Goal: Use online tool/utility: Use online tool/utility

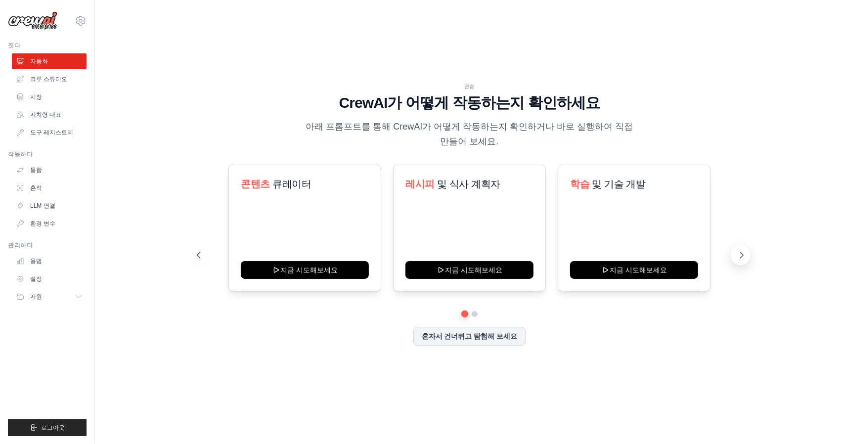
click at [736, 251] on button at bounding box center [741, 255] width 20 height 20
click at [738, 255] on icon at bounding box center [742, 255] width 10 height 10
click at [620, 182] on font "및 기술 개발" at bounding box center [619, 184] width 53 height 11
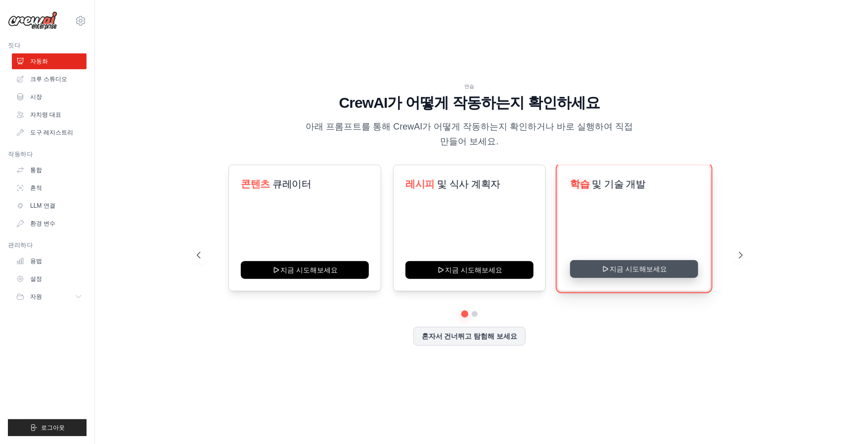
click at [674, 272] on button "지금 시도해보세요" at bounding box center [634, 269] width 128 height 18
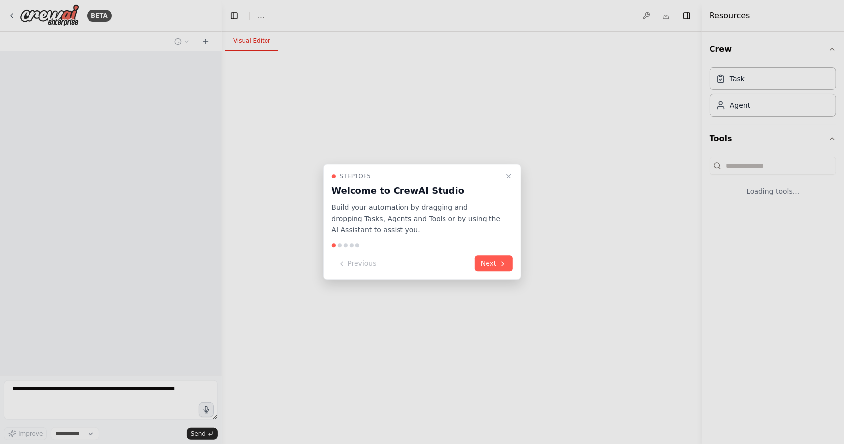
select select "****"
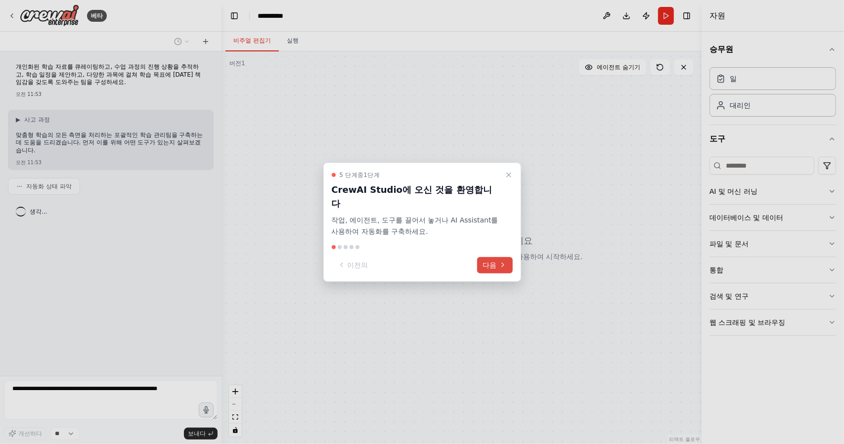
click at [498, 264] on button "다음" at bounding box center [495, 265] width 36 height 16
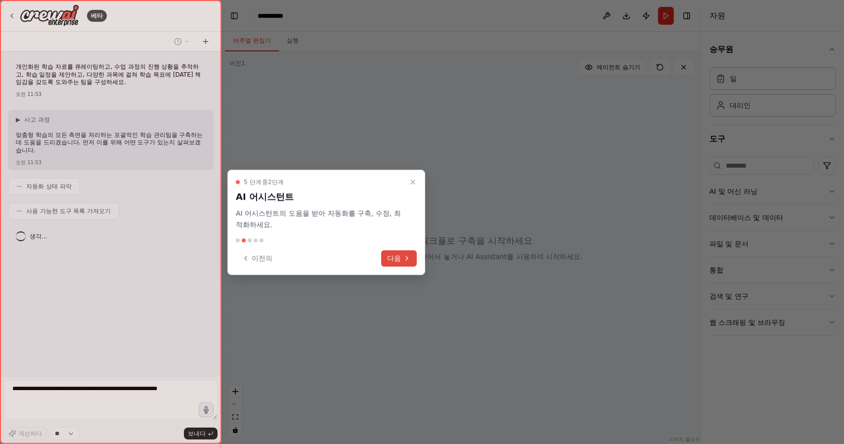
click at [398, 254] on font "다음" at bounding box center [394, 258] width 14 height 8
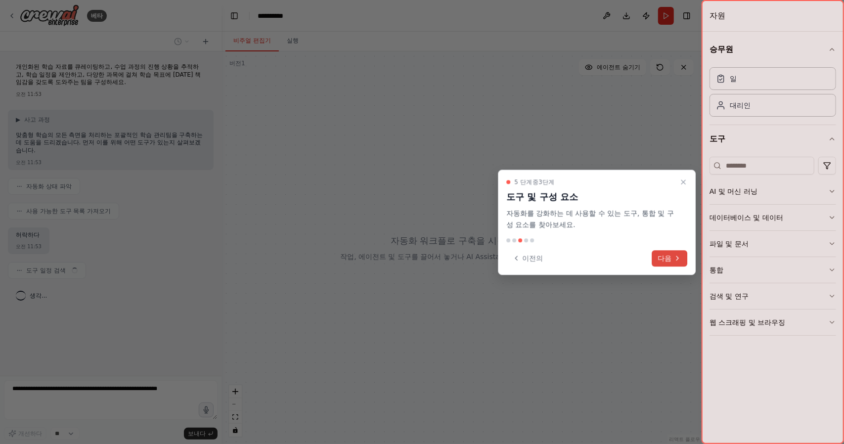
click at [664, 257] on font "다음" at bounding box center [665, 258] width 14 height 8
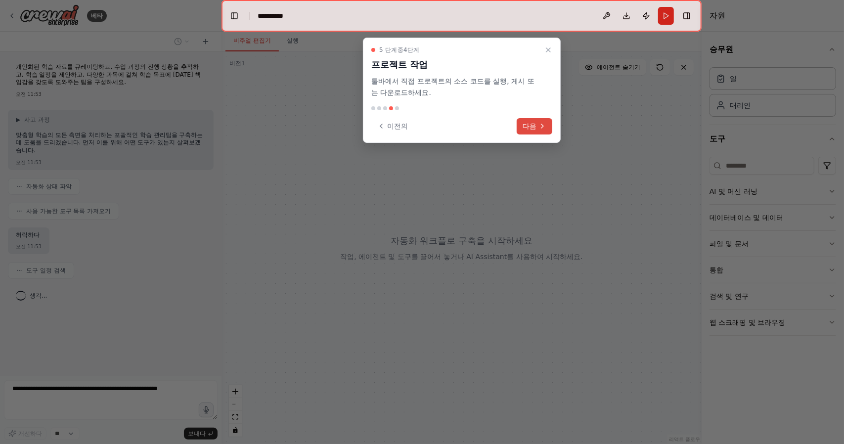
click at [530, 124] on font "다음" at bounding box center [530, 126] width 14 height 8
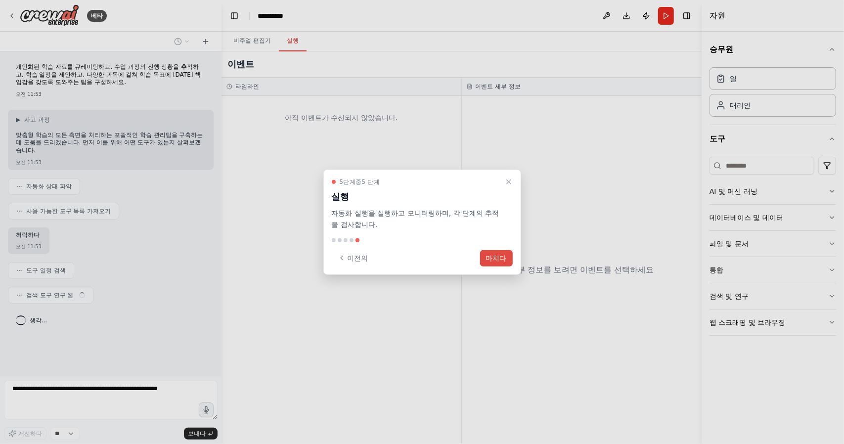
click at [496, 257] on font "마치다" at bounding box center [496, 258] width 21 height 8
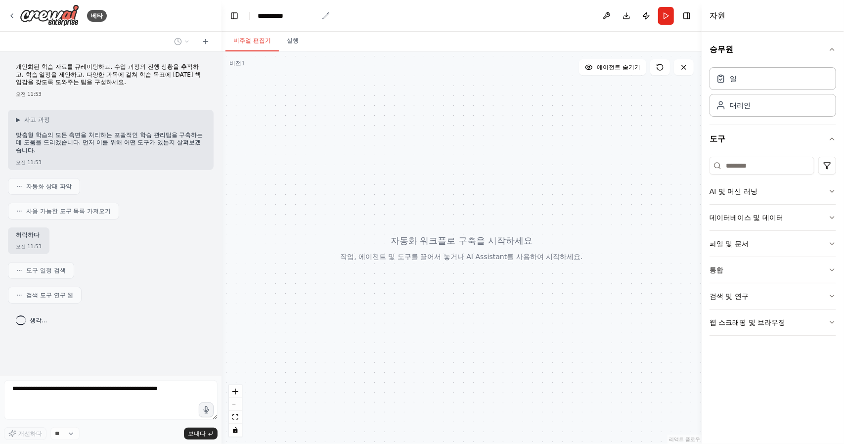
click at [283, 17] on font "**********" at bounding box center [271, 15] width 26 height 7
click at [607, 13] on button at bounding box center [607, 16] width 16 height 18
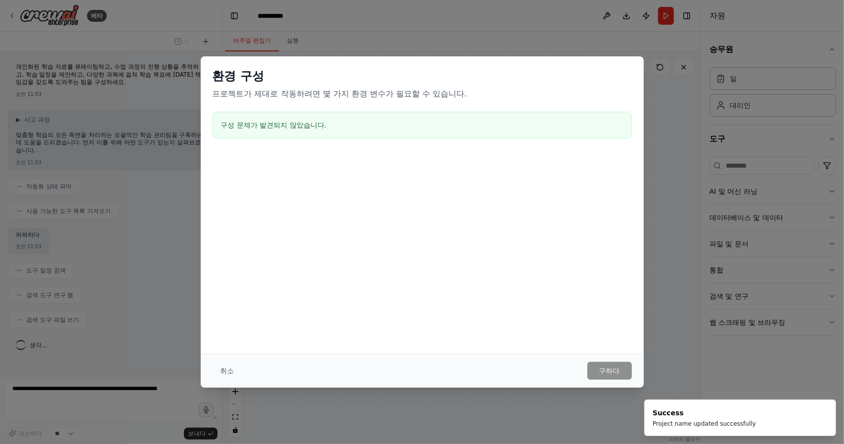
click at [375, 127] on h3 "구성 문제가 발견되지 않았습니다." at bounding box center [422, 125] width 403 height 10
click at [228, 368] on font "취소" at bounding box center [228, 371] width 14 height 8
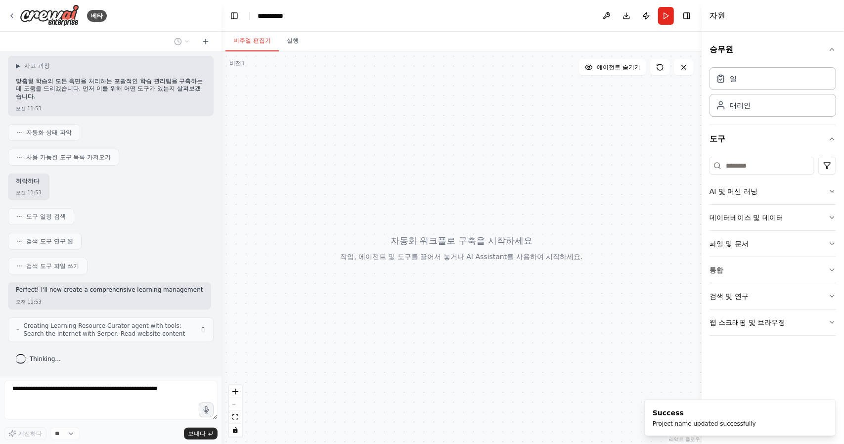
scroll to position [58, 0]
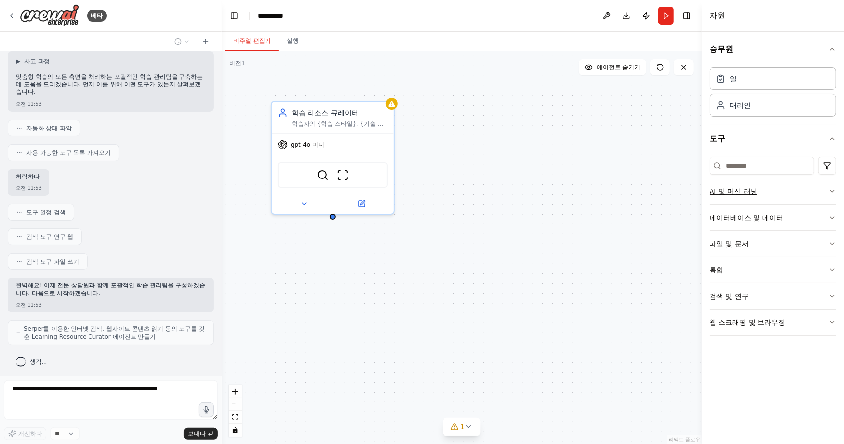
click at [759, 193] on button "AI 및 머신 러닝" at bounding box center [773, 192] width 127 height 26
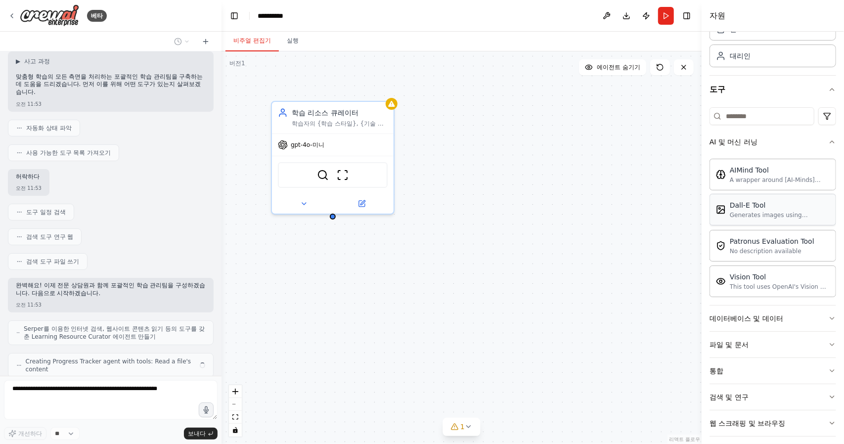
scroll to position [91, 0]
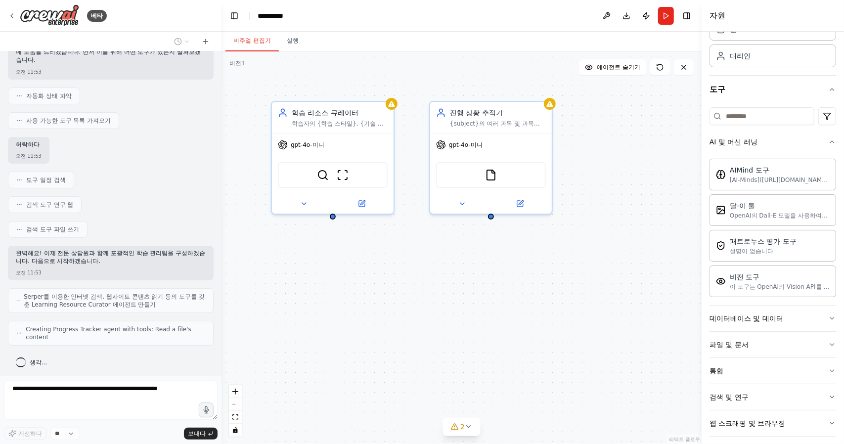
drag, startPoint x: 647, startPoint y: 194, endPoint x: 661, endPoint y: 172, distance: 26.5
click at [661, 172] on div "학습 리소스 큐레이터 학습자의 {학습 스타일}, {기술 수준}, {학습 목표}를 기반으로 {과목}에 맞는 고품질의 맞춤형 학습 자료를 찾고 큐…" at bounding box center [462, 247] width 480 height 393
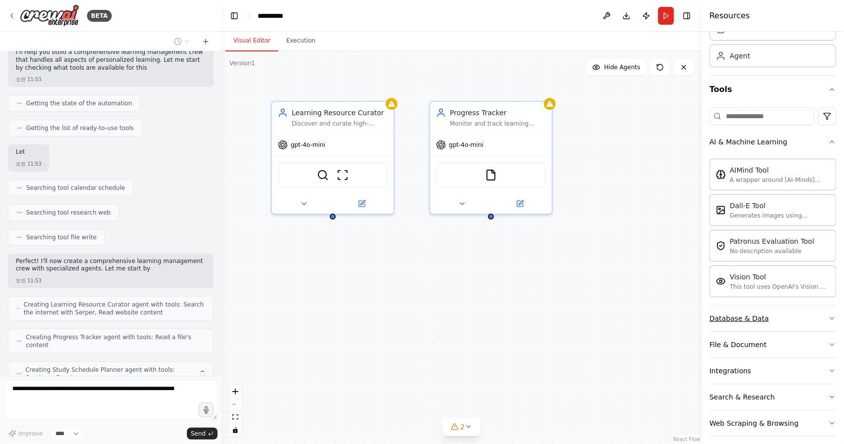
scroll to position [123, 0]
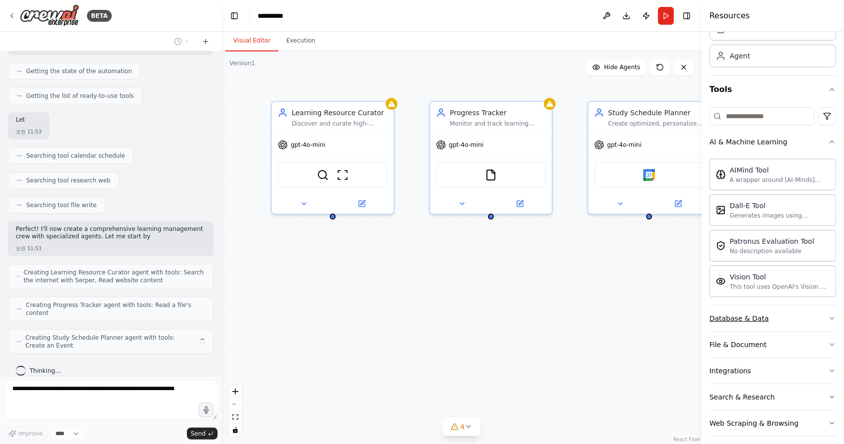
click at [762, 321] on div "Database & Data" at bounding box center [739, 319] width 59 height 10
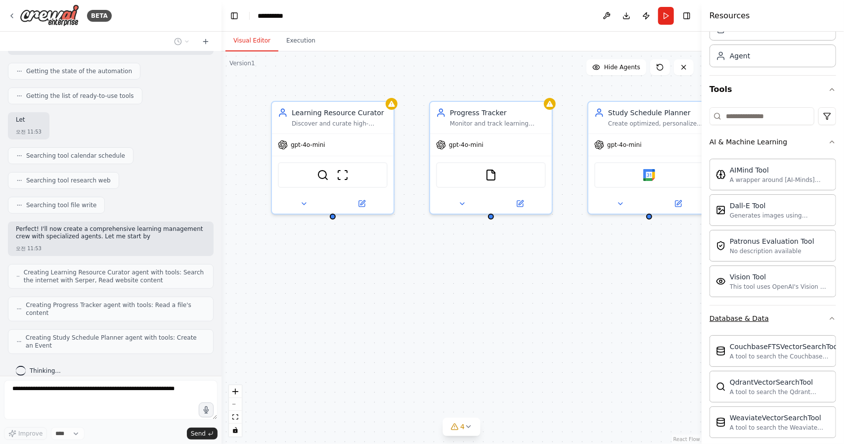
scroll to position [148, 0]
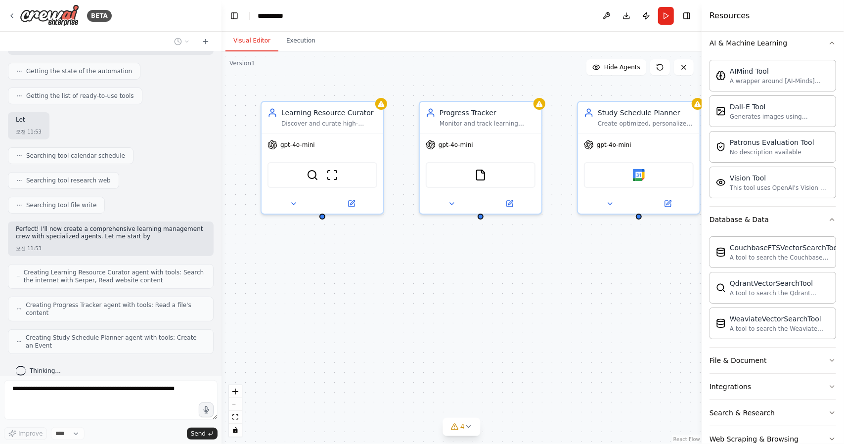
drag, startPoint x: 631, startPoint y: 269, endPoint x: 495, endPoint y: 273, distance: 136.6
click at [496, 273] on div "Learning Resource Curator Discover and curate high-quality, personalized learni…" at bounding box center [462, 247] width 480 height 393
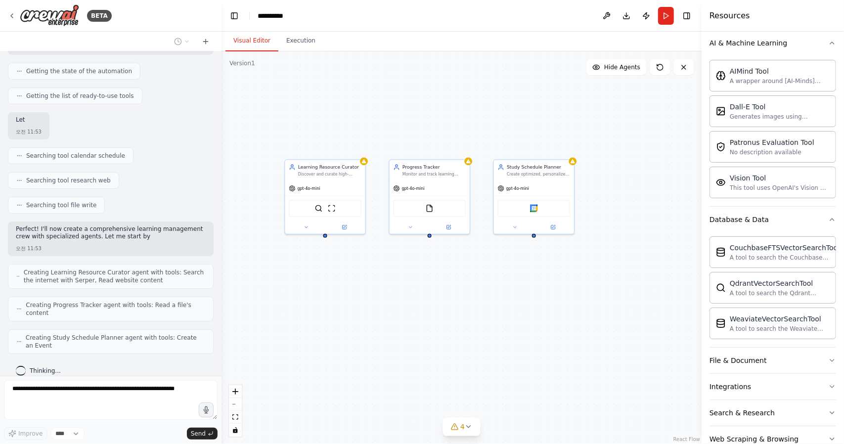
drag, startPoint x: 488, startPoint y: 276, endPoint x: 521, endPoint y: 273, distance: 33.8
click at [521, 273] on div "Learning Resource Curator Discover and curate high-quality, personalized learni…" at bounding box center [462, 247] width 480 height 393
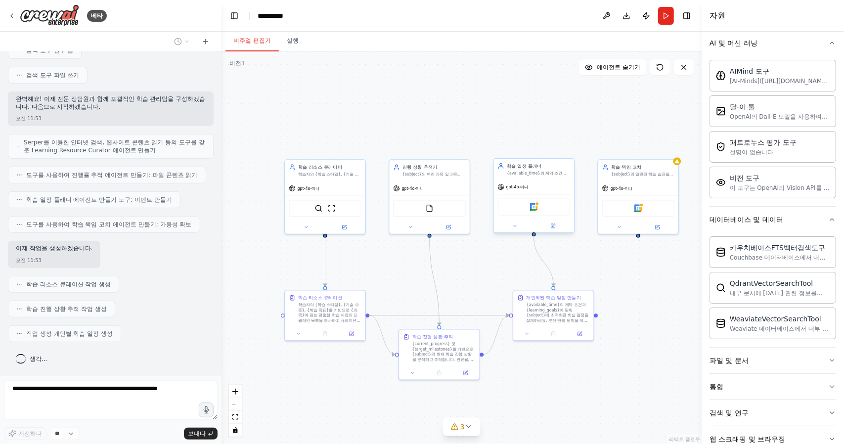
scroll to position [272, 0]
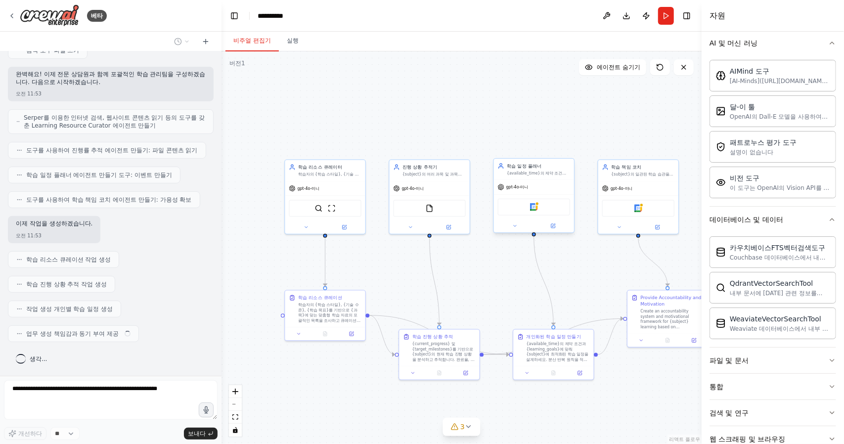
click at [537, 170] on div "학습 일정 플래너 {available_time}의 제약 조건과 {learning_goals}에 맞춰 {subject}에 최적화된 개인 맞춤 학…" at bounding box center [538, 169] width 63 height 13
click at [537, 209] on img at bounding box center [534, 207] width 8 height 8
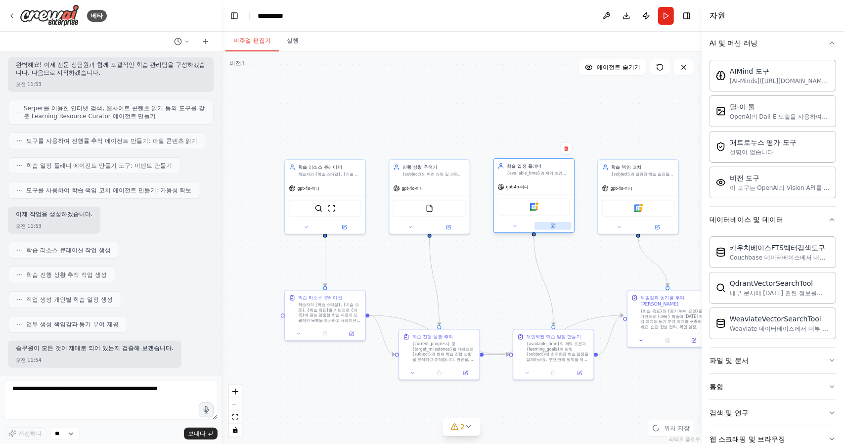
click at [556, 227] on button at bounding box center [553, 226] width 37 height 8
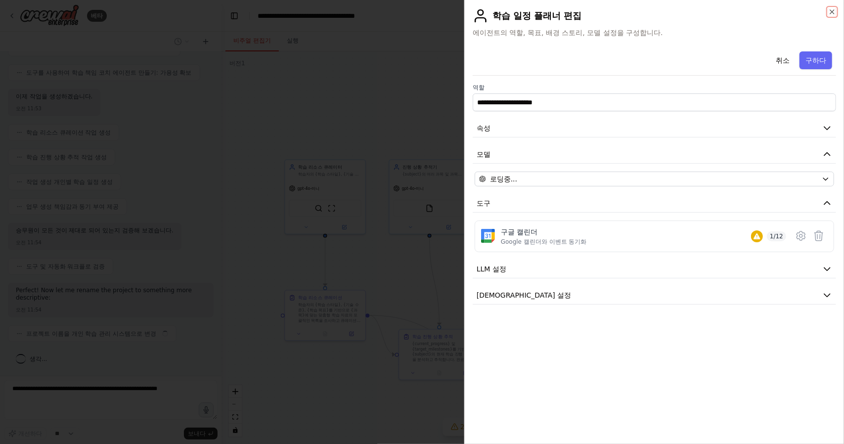
scroll to position [390, 0]
click at [416, 275] on div at bounding box center [422, 222] width 844 height 444
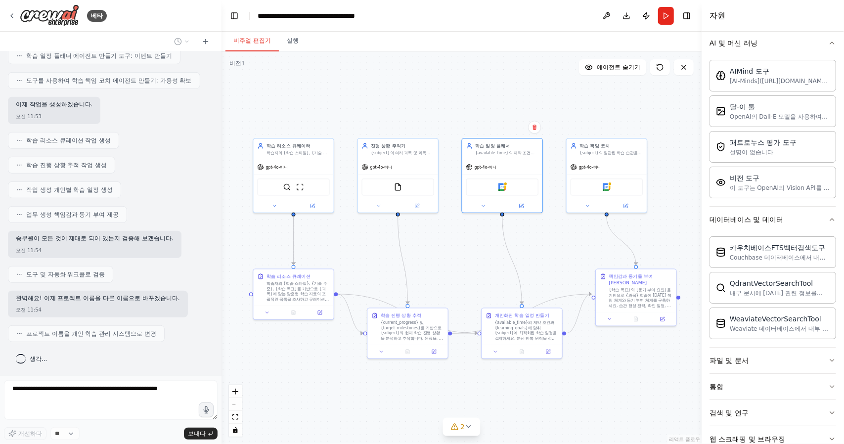
drag, startPoint x: 538, startPoint y: 295, endPoint x: 452, endPoint y: 232, distance: 107.2
click at [452, 232] on div ".deletable-edge-delete-btn { width: 20px; height: 20px; border: 0px solid #ffff…" at bounding box center [462, 247] width 480 height 393
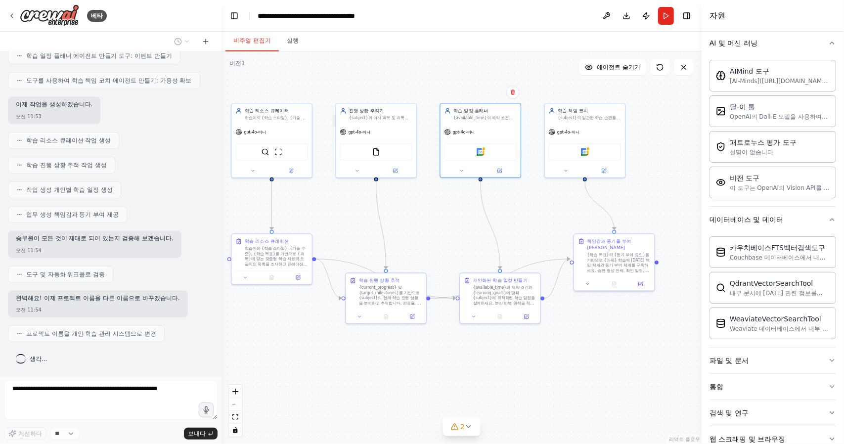
drag, startPoint x: 440, startPoint y: 234, endPoint x: 483, endPoint y: 239, distance: 42.8
click at [483, 239] on div ".deletable-edge-delete-btn { width: 20px; height: 20px; border: 0px solid #ffff…" at bounding box center [462, 247] width 480 height 393
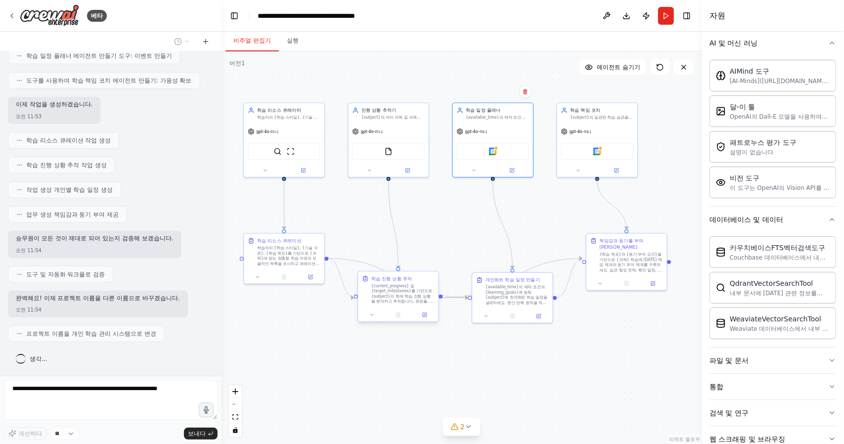
click at [397, 293] on font "{current_progress} 및 {target_milestones}를 기반으로 {subject}의 현재 학습 진행 상황을 분석하고 추적합…" at bounding box center [402, 307] width 62 height 46
click at [374, 318] on button at bounding box center [372, 315] width 22 height 8
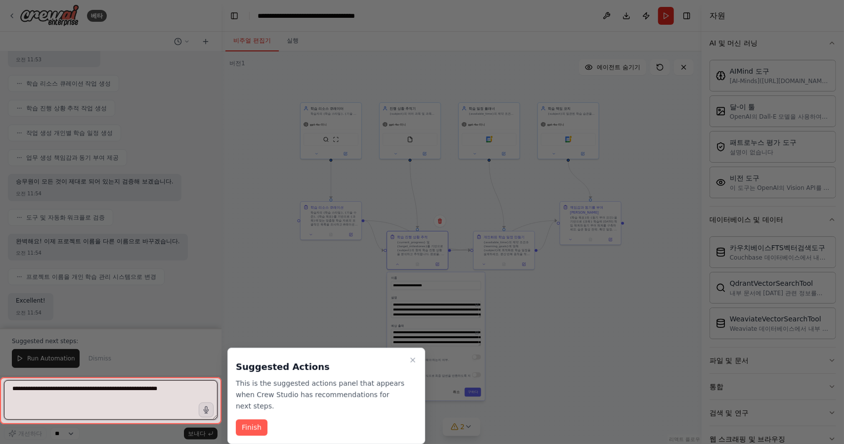
drag, startPoint x: 540, startPoint y: 407, endPoint x: 529, endPoint y: 270, distance: 137.4
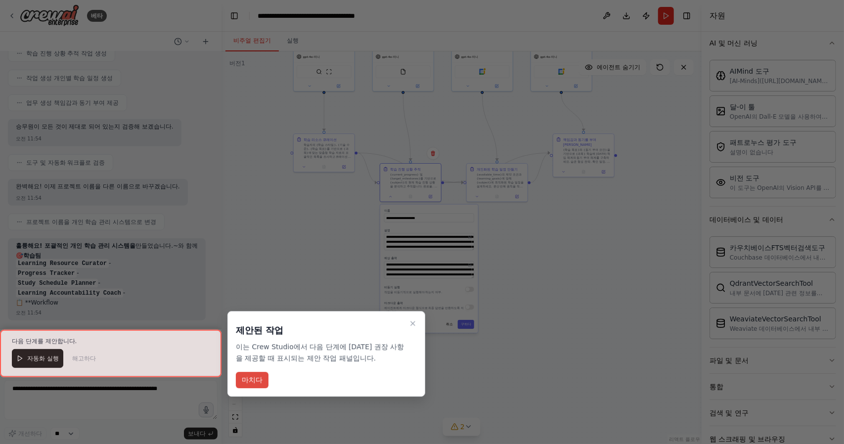
click at [246, 383] on font "마치다" at bounding box center [252, 380] width 21 height 8
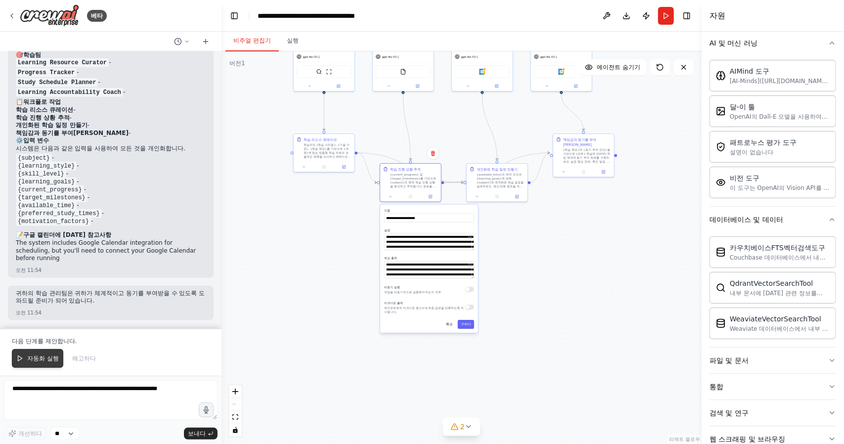
scroll to position [707, 0]
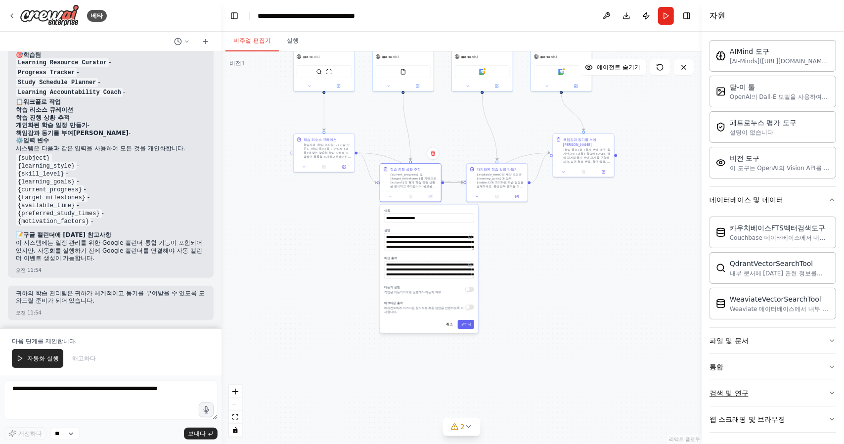
click at [758, 392] on button "검색 및 연구" at bounding box center [773, 393] width 127 height 26
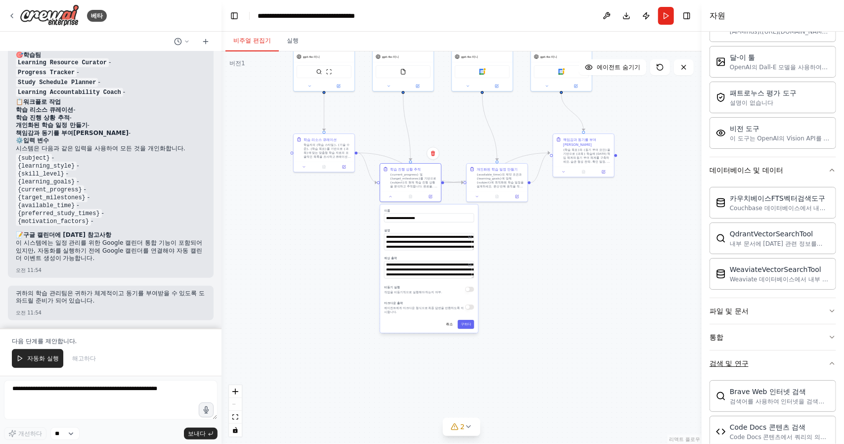
scroll to position [317, 0]
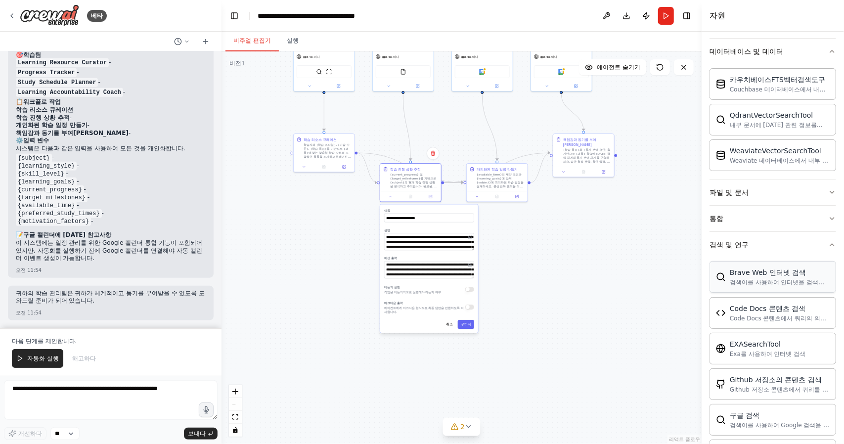
click at [796, 287] on div "Brave Web 인터넷 검색 검색어를 사용하여 인터넷을 검색하는 데 사용할 수 있는 도구입니다." at bounding box center [773, 277] width 127 height 32
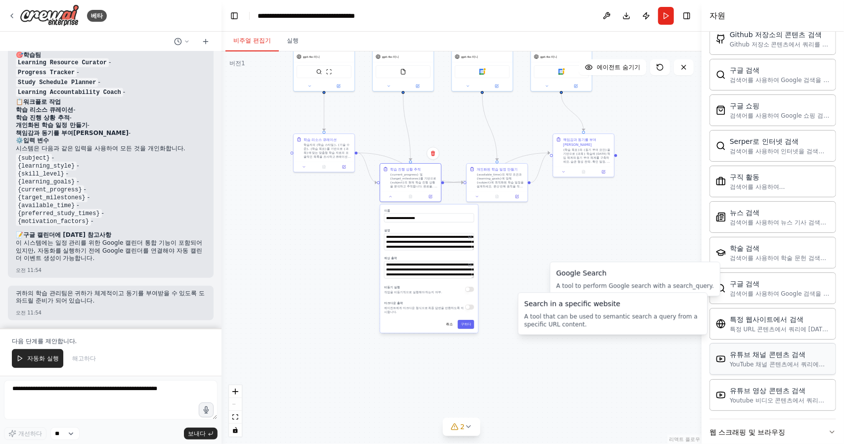
scroll to position [670, 0]
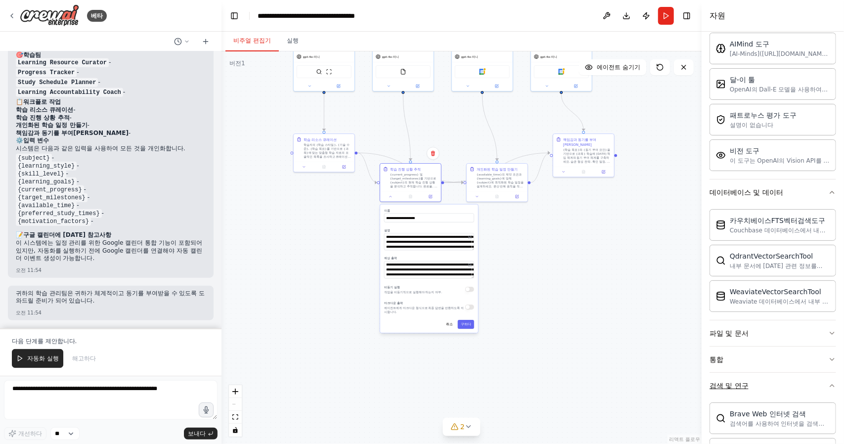
click at [752, 374] on button "검색 및 연구" at bounding box center [773, 386] width 127 height 26
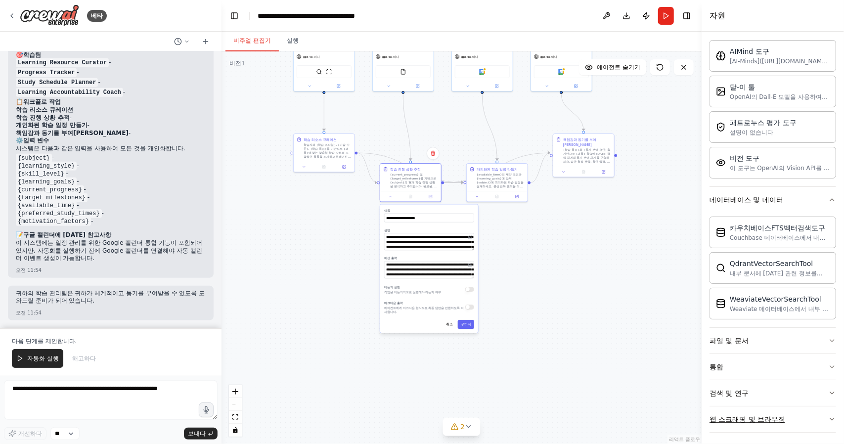
click at [758, 416] on font "웹 스크래핑 및 브라우징" at bounding box center [748, 420] width 76 height 8
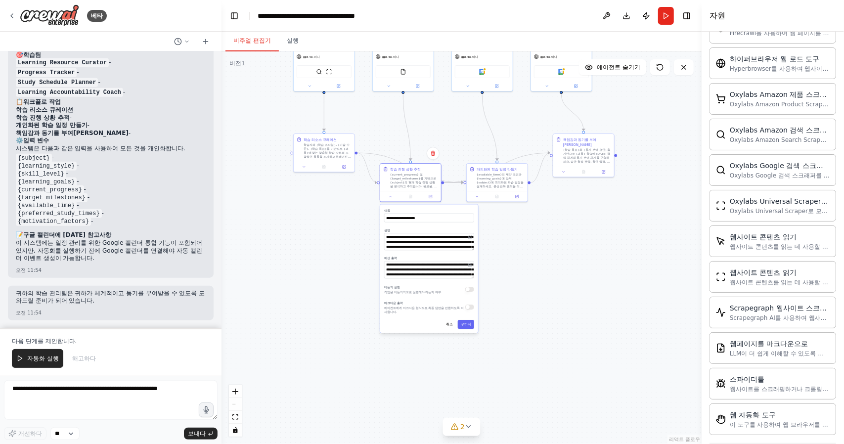
scroll to position [705, 0]
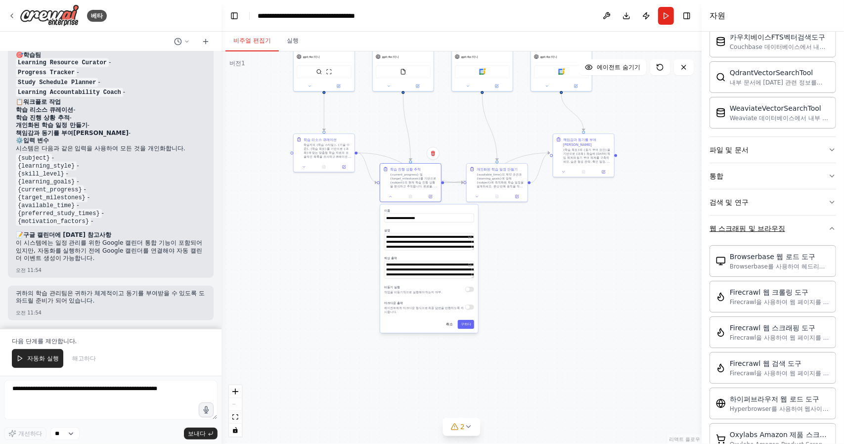
click at [766, 225] on font "웹 스크래핑 및 브라우징" at bounding box center [748, 229] width 76 height 8
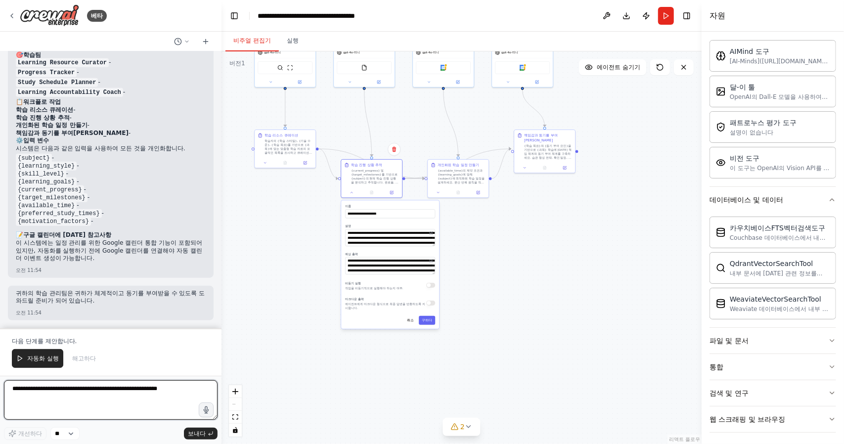
click at [99, 398] on textarea at bounding box center [111, 400] width 214 height 40
paste textarea "**********"
type textarea "**********"
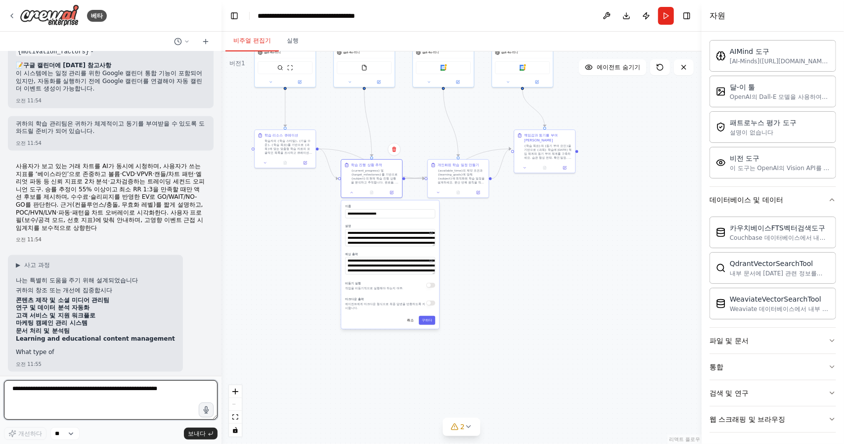
scroll to position [880, 0]
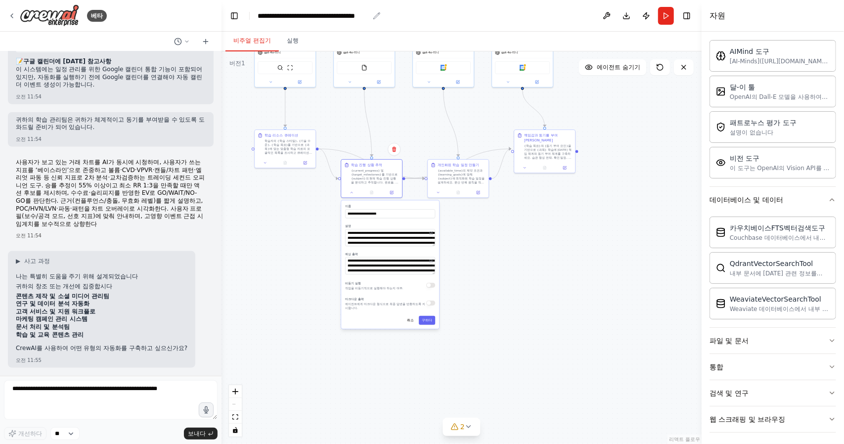
click at [276, 17] on div "**********" at bounding box center [313, 16] width 111 height 10
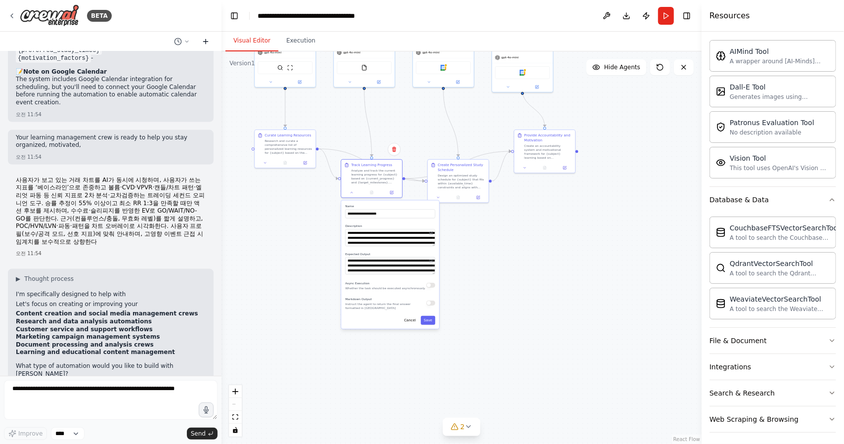
click at [206, 43] on icon at bounding box center [206, 41] width 0 height 4
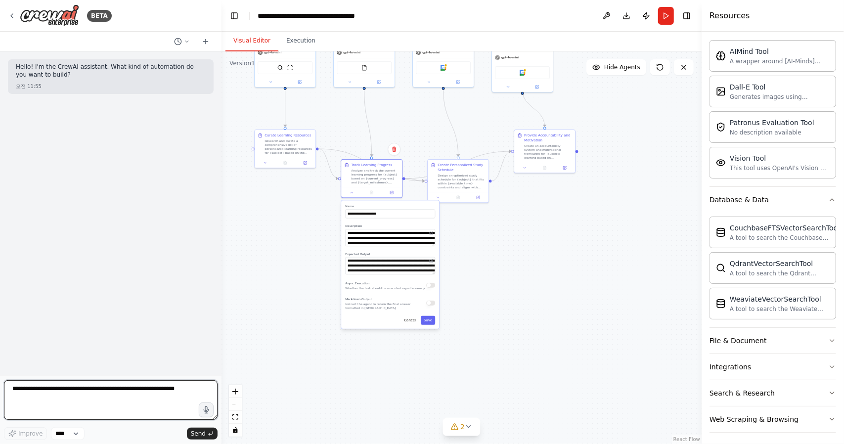
click at [89, 401] on textarea at bounding box center [111, 400] width 214 height 40
paste textarea "**********"
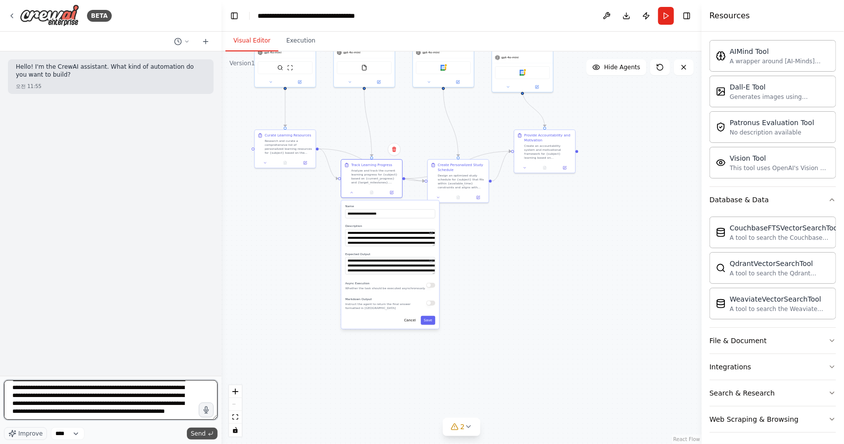
type textarea "**********"
click at [200, 436] on span "Send" at bounding box center [198, 434] width 15 height 8
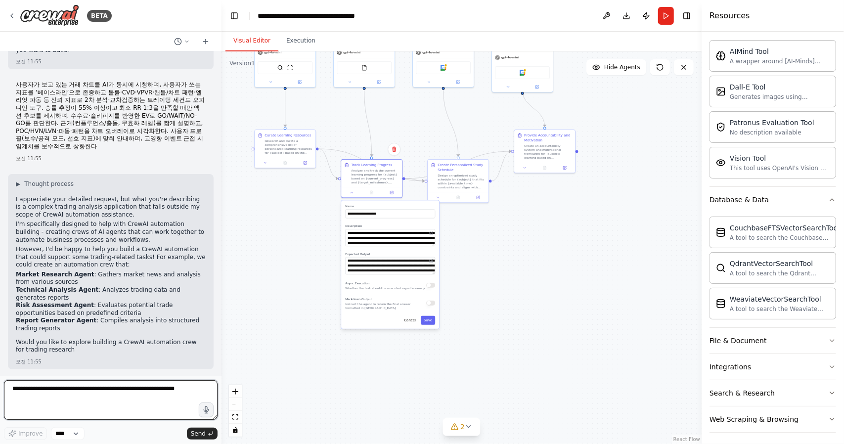
scroll to position [33, 0]
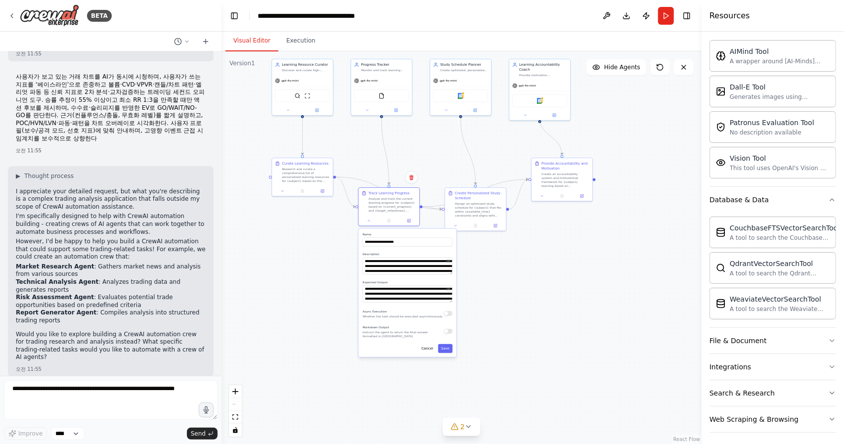
drag, startPoint x: 288, startPoint y: 245, endPoint x: 308, endPoint y: 276, distance: 36.9
click at [308, 276] on div ".deletable-edge-delete-btn { width: 20px; height: 20px; border: 0px solid #ffff…" at bounding box center [462, 247] width 480 height 393
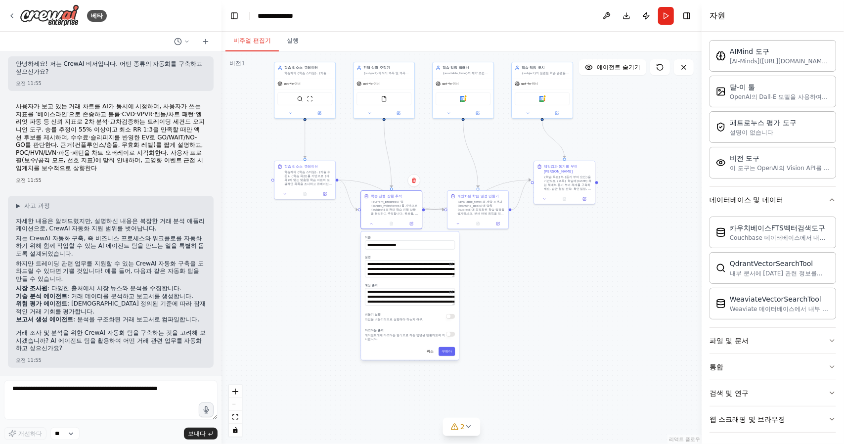
scroll to position [9, 0]
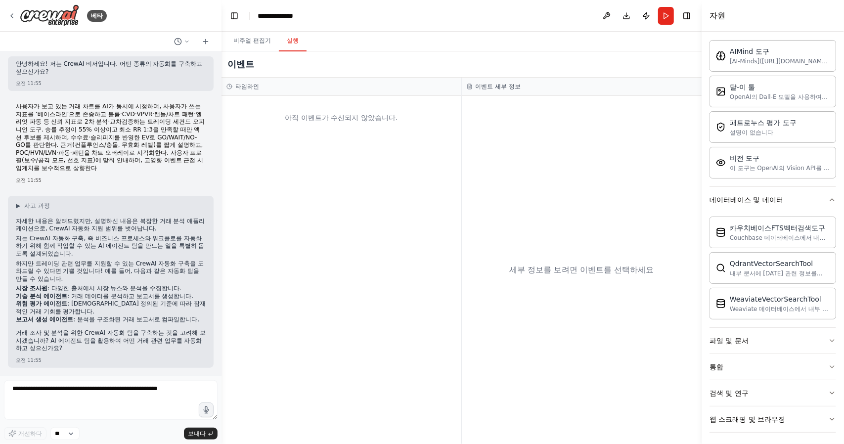
click at [302, 46] on button "실행" at bounding box center [293, 41] width 28 height 21
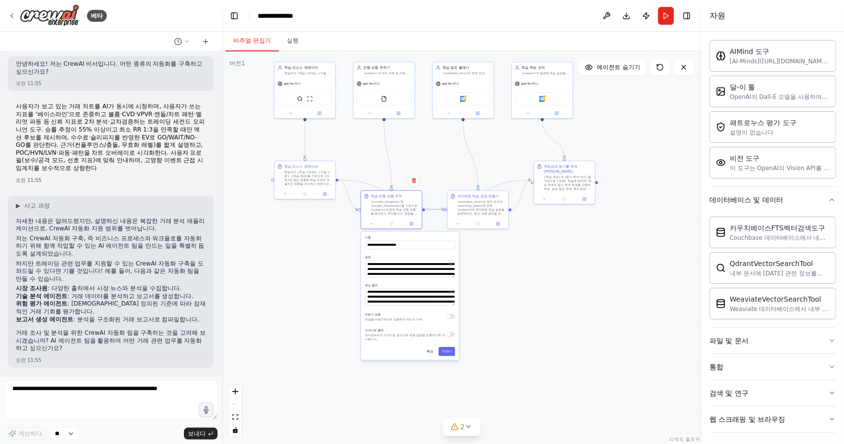
click at [249, 41] on font "비주얼 편집기" at bounding box center [252, 40] width 38 height 7
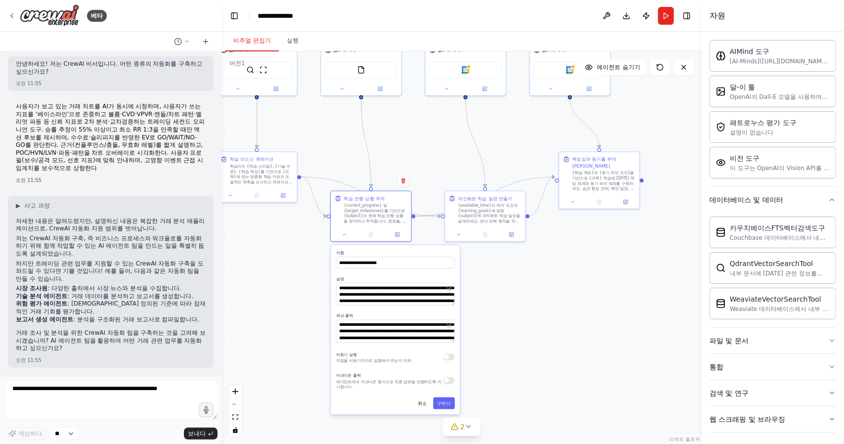
click at [509, 295] on div ".deletable-edge-delete-btn { width: 20px; height: 20px; border: 0px solid #ffff…" at bounding box center [462, 247] width 480 height 393
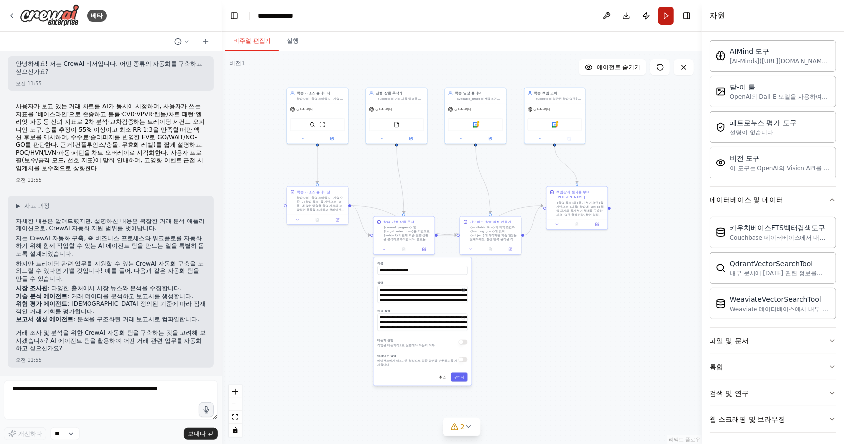
click at [660, 17] on button "달리다" at bounding box center [666, 16] width 16 height 18
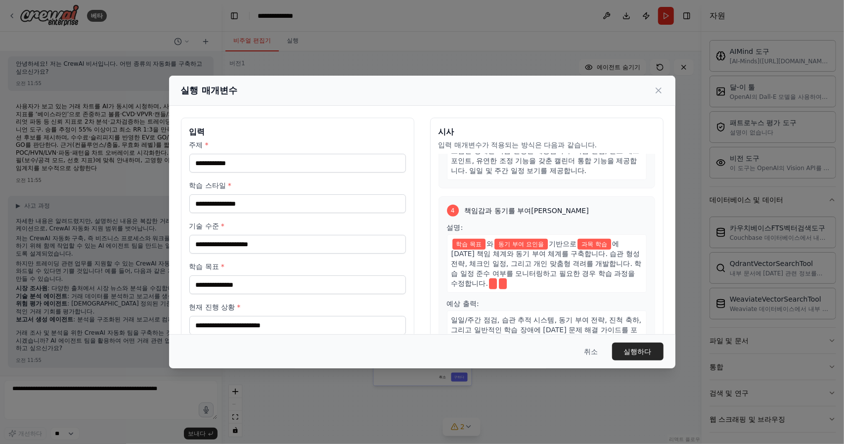
scroll to position [514, 0]
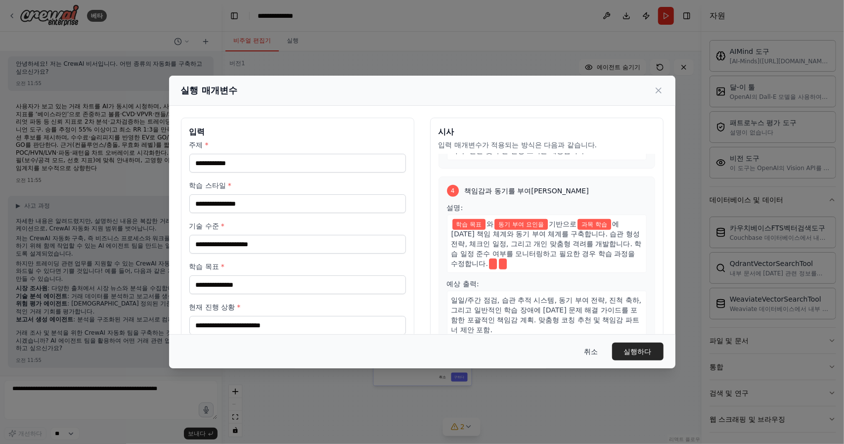
click at [593, 348] on font "취소" at bounding box center [592, 352] width 14 height 8
